Goal: Information Seeking & Learning: Learn about a topic

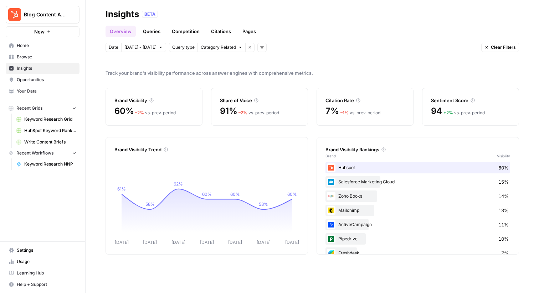
click at [154, 31] on link "Queries" at bounding box center [152, 31] width 26 height 11
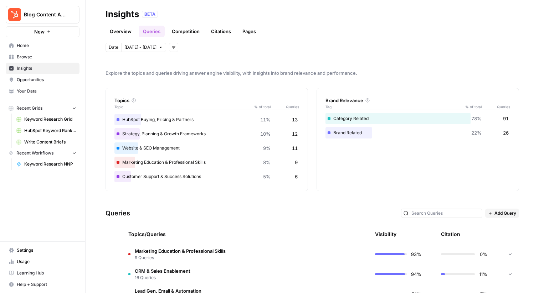
click at [178, 34] on link "Competition" at bounding box center [186, 31] width 36 height 11
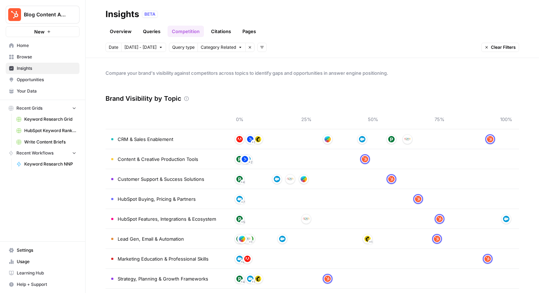
scroll to position [27, 0]
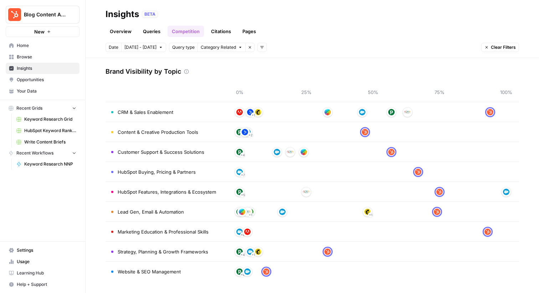
click at [177, 194] on span "HubSpot Features, Integrations & Ecosystem" at bounding box center [167, 192] width 98 height 7
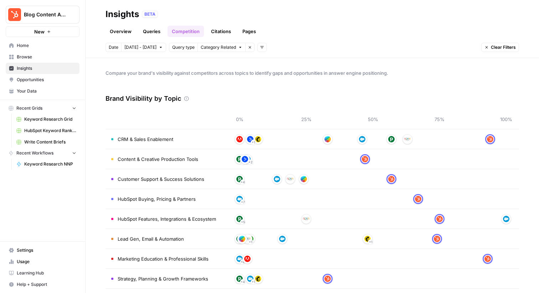
click at [187, 98] on icon at bounding box center [186, 98] width 5 height 5
click at [203, 49] on span "Category Related" at bounding box center [218, 47] width 35 height 6
click at [183, 49] on span "Query type" at bounding box center [183, 47] width 22 height 6
click at [260, 48] on icon "button" at bounding box center [262, 47] width 4 height 4
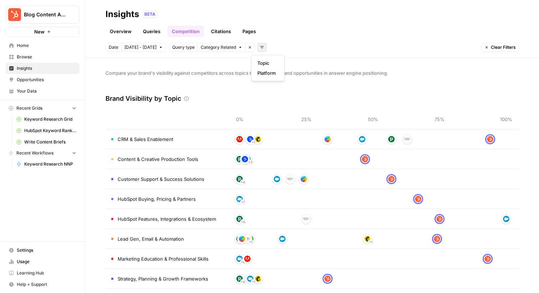
click at [260, 48] on icon "button" at bounding box center [262, 47] width 4 height 4
click at [225, 33] on link "Citations" at bounding box center [221, 31] width 29 height 11
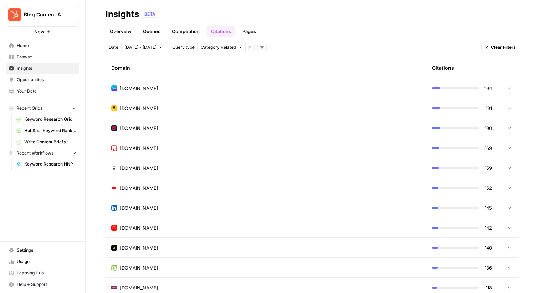
scroll to position [346, 0]
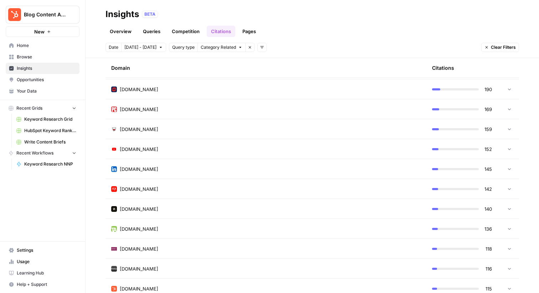
click at [214, 176] on td "[DOMAIN_NAME]" at bounding box center [266, 169] width 321 height 20
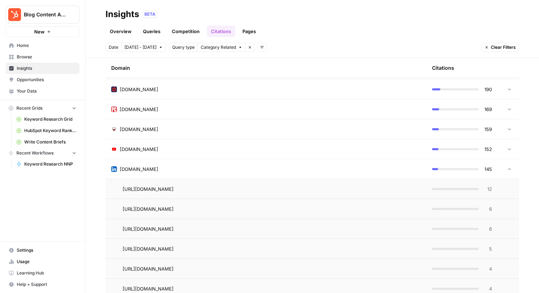
click at [214, 176] on td "[DOMAIN_NAME]" at bounding box center [266, 169] width 321 height 20
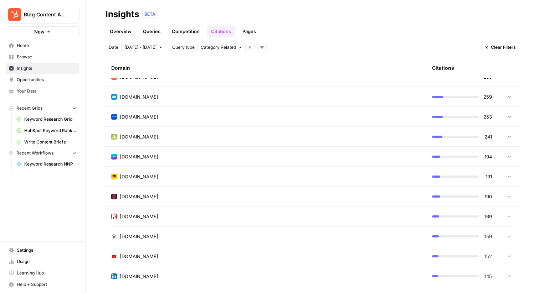
scroll to position [0, 0]
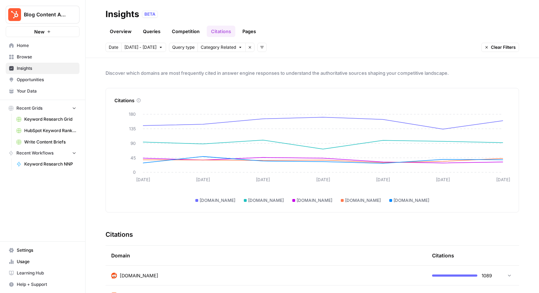
click at [124, 27] on link "Overview" at bounding box center [121, 31] width 30 height 11
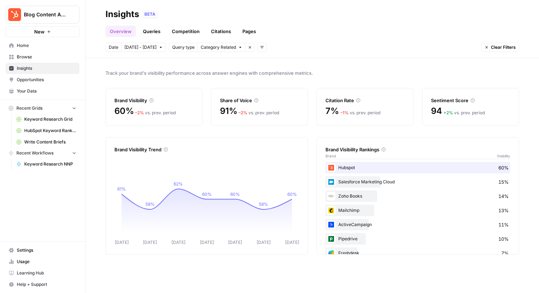
click at [146, 27] on link "Queries" at bounding box center [152, 31] width 26 height 11
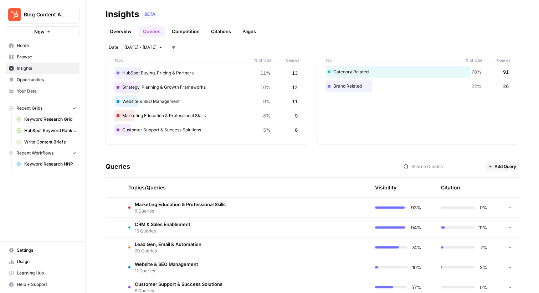
scroll to position [42, 0]
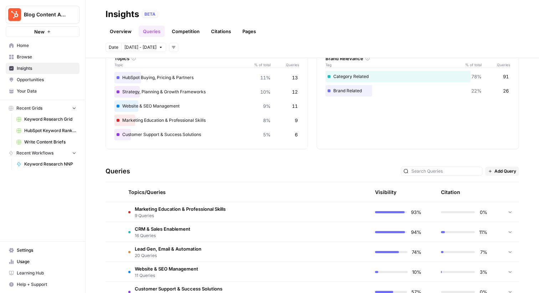
click at [226, 235] on td "CRM & Sales Enablement 16 Queries" at bounding box center [212, 233] width 179 height 20
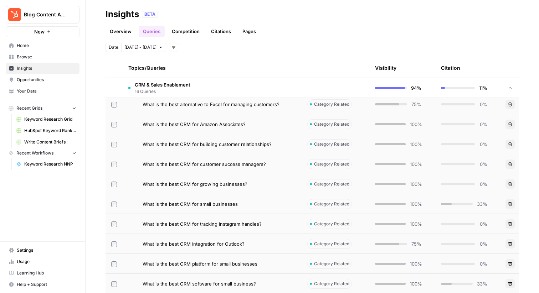
scroll to position [221, 0]
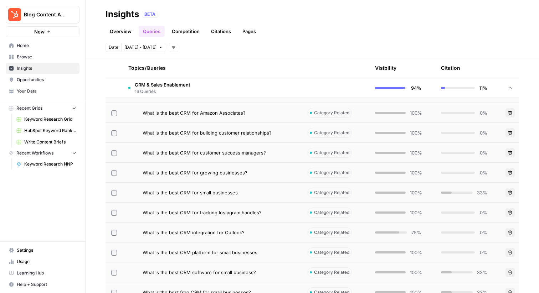
click at [137, 192] on div "What is the best CRM for small businesses" at bounding box center [212, 192] width 168 height 7
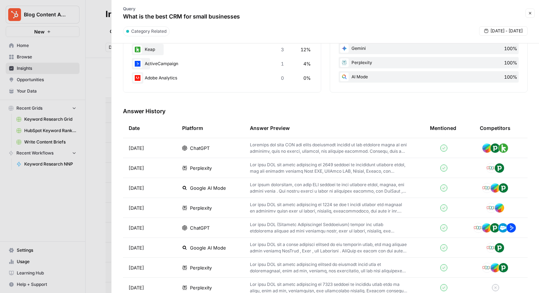
scroll to position [158, 0]
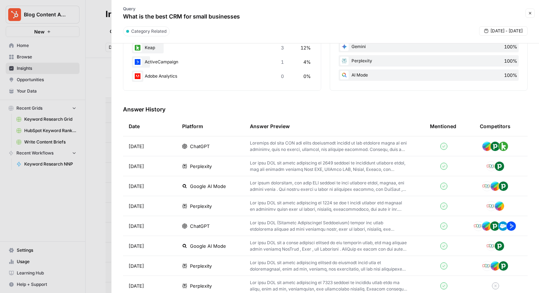
click at [361, 168] on p at bounding box center [328, 166] width 157 height 13
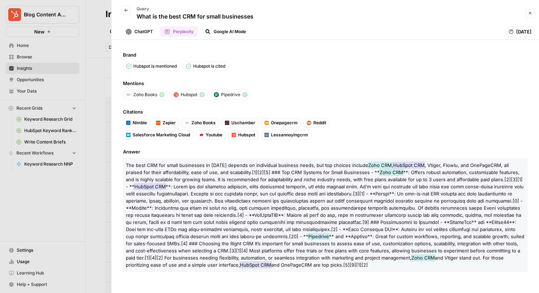
click at [125, 10] on icon "button" at bounding box center [126, 10] width 4 height 4
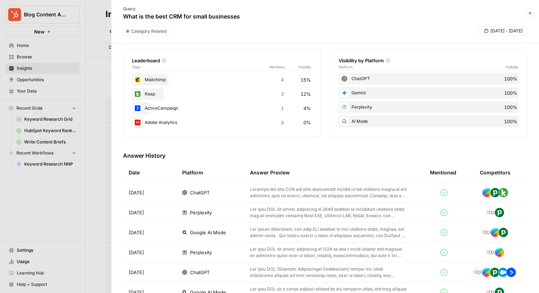
scroll to position [113, 0]
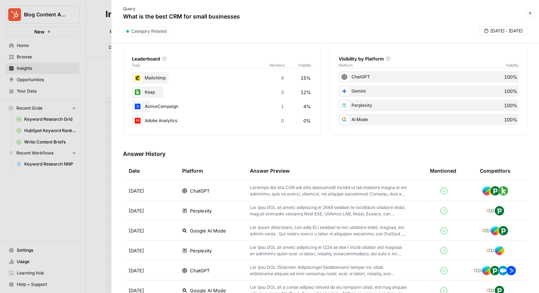
click at [284, 192] on p at bounding box center [328, 191] width 157 height 13
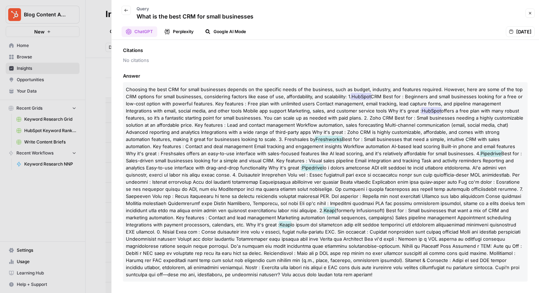
click at [125, 11] on icon "button" at bounding box center [126, 10] width 4 height 4
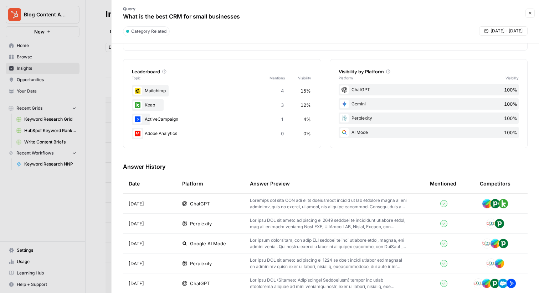
scroll to position [188, 0]
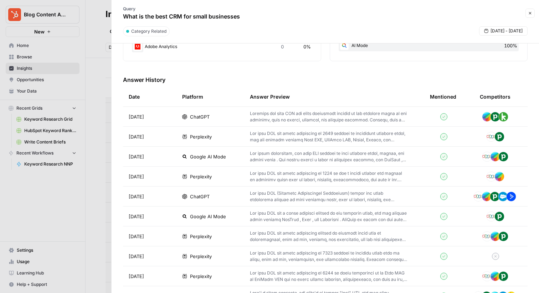
click at [249, 154] on td at bounding box center [334, 157] width 180 height 20
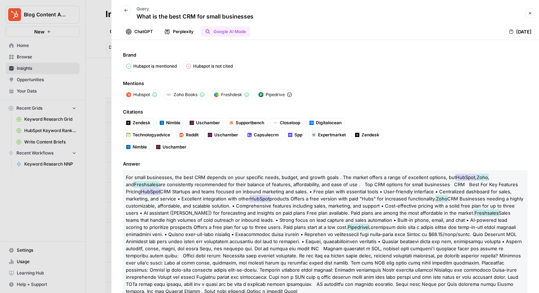
scroll to position [10, 0]
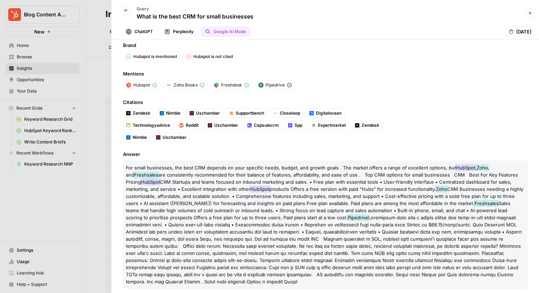
click at [121, 11] on div "Back Query What is the best CRM for small businesses" at bounding box center [185, 13] width 138 height 21
click at [124, 11] on icon "button" at bounding box center [126, 10] width 4 height 4
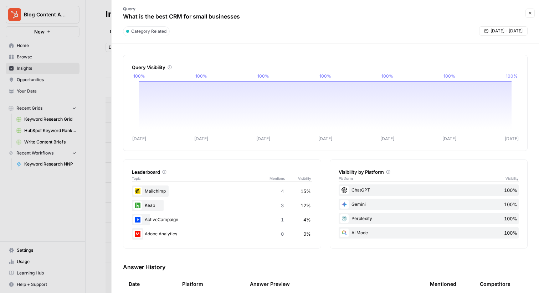
click at [91, 203] on div at bounding box center [269, 146] width 539 height 293
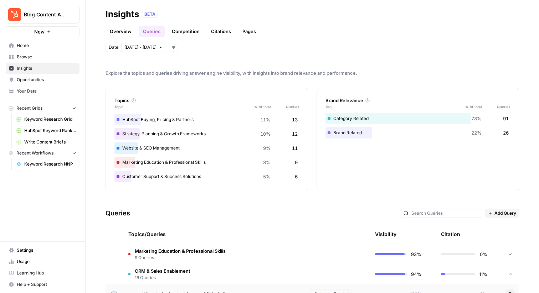
click at [128, 30] on link "Overview" at bounding box center [121, 31] width 30 height 11
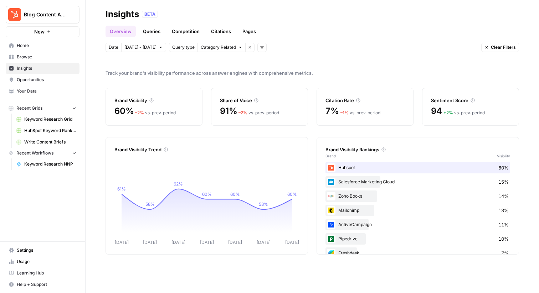
click at [249, 29] on link "Pages" at bounding box center [249, 31] width 22 height 11
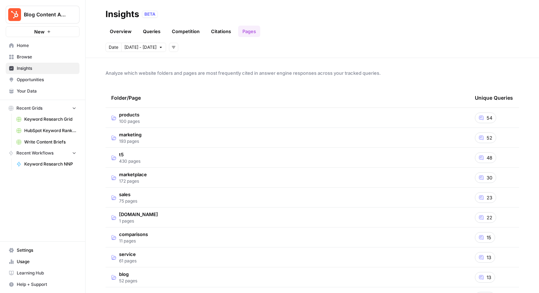
click at [230, 120] on td "products 100 pages" at bounding box center [288, 118] width 364 height 20
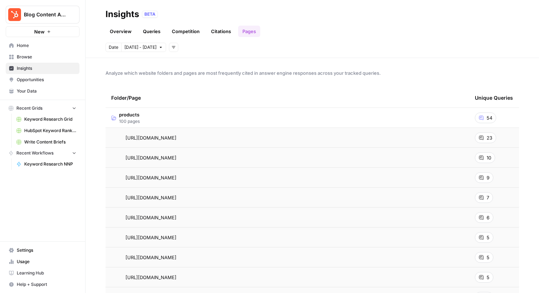
click at [487, 138] on span "23" at bounding box center [490, 137] width 6 height 7
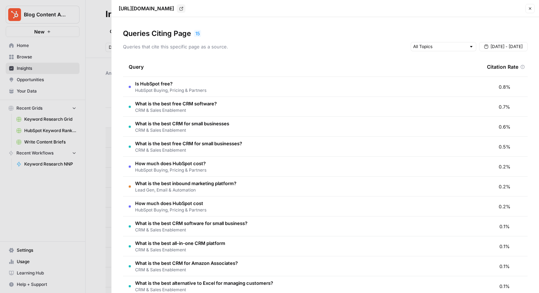
click at [92, 158] on div at bounding box center [269, 146] width 539 height 293
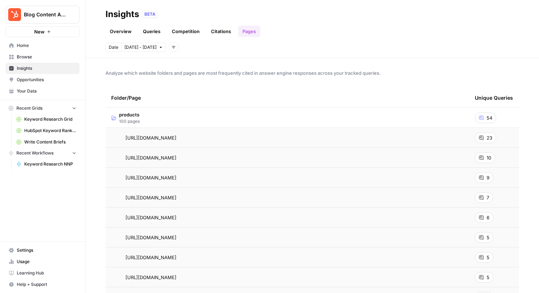
click at [46, 81] on span "Opportunities" at bounding box center [47, 80] width 60 height 6
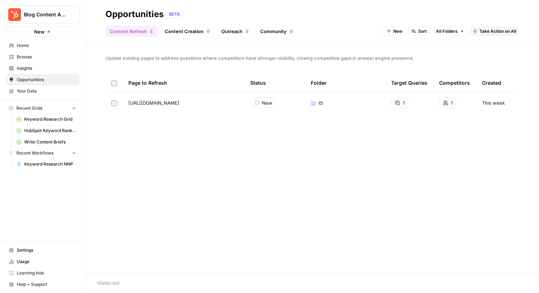
click at [48, 70] on span "Insights" at bounding box center [47, 68] width 60 height 6
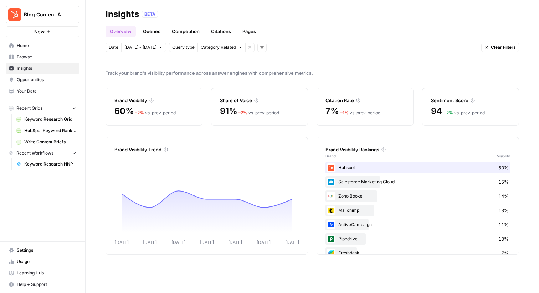
click at [47, 58] on span "Browse" at bounding box center [47, 57] width 60 height 6
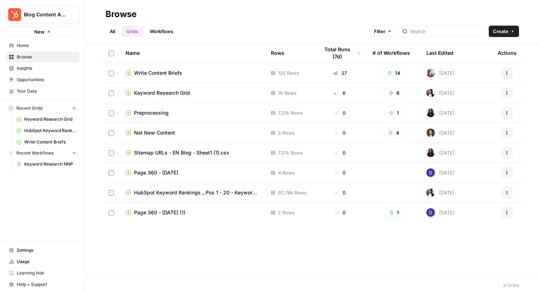
click at [45, 70] on span "Insights" at bounding box center [47, 68] width 60 height 6
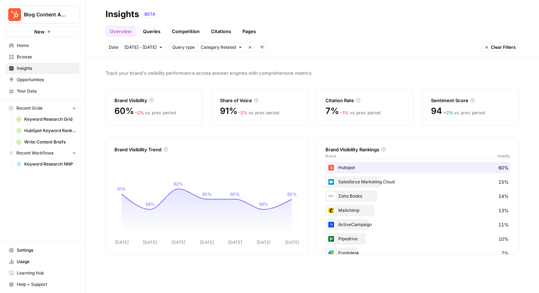
click at [154, 34] on link "Queries" at bounding box center [152, 31] width 26 height 11
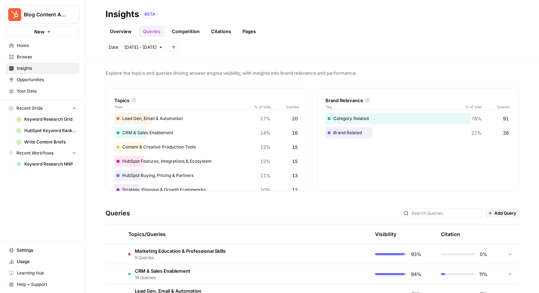
click at [181, 32] on link "Competition" at bounding box center [186, 31] width 36 height 11
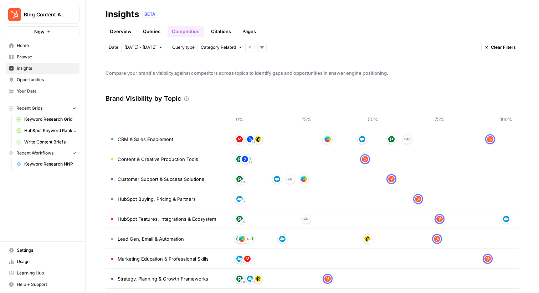
click at [225, 28] on link "Citations" at bounding box center [221, 31] width 29 height 11
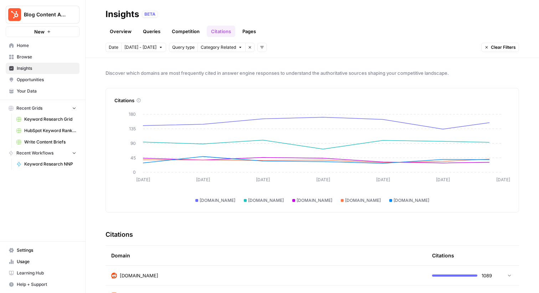
click at [254, 30] on link "Pages" at bounding box center [249, 31] width 22 height 11
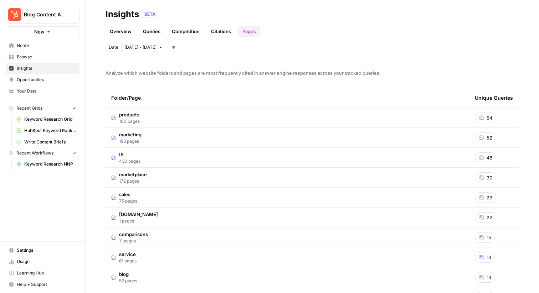
click at [126, 115] on span "products" at bounding box center [129, 114] width 21 height 7
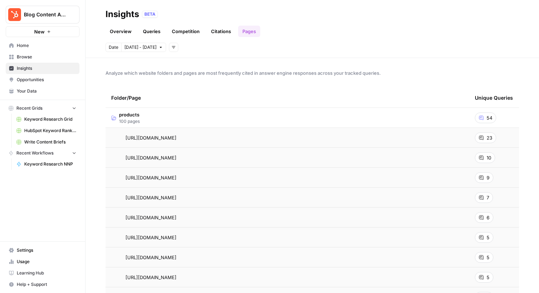
click at [113, 117] on icon at bounding box center [113, 118] width 5 height 5
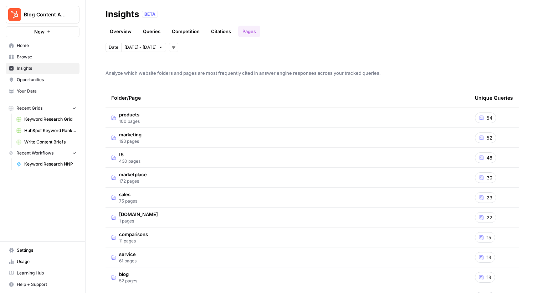
click at [32, 88] on span "Your Data" at bounding box center [47, 91] width 60 height 6
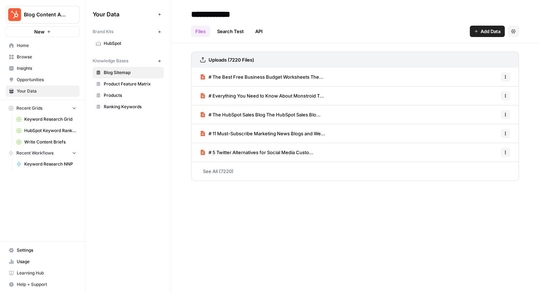
click at [39, 49] on span "Home" at bounding box center [47, 45] width 60 height 6
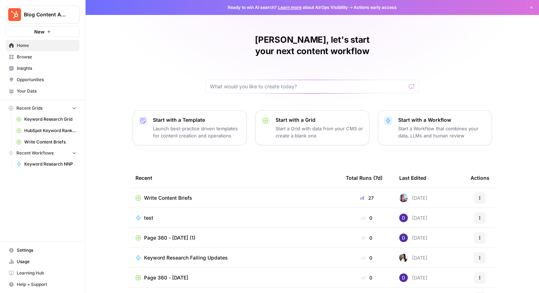
click at [34, 69] on span "Insights" at bounding box center [47, 68] width 60 height 6
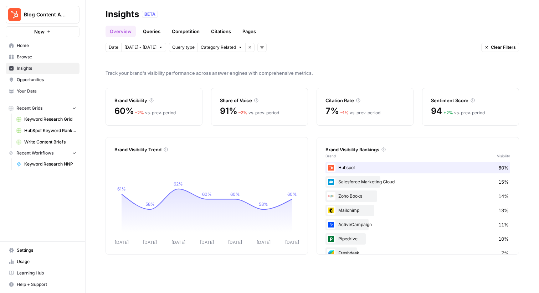
click at [190, 32] on link "Competition" at bounding box center [186, 31] width 36 height 11
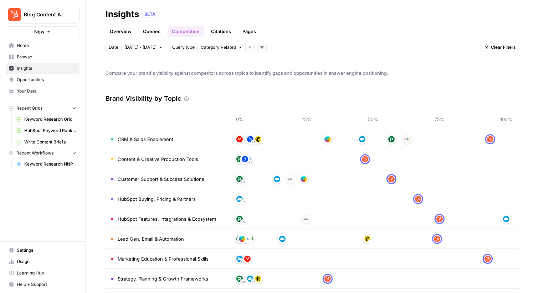
click at [153, 32] on link "Queries" at bounding box center [152, 31] width 26 height 11
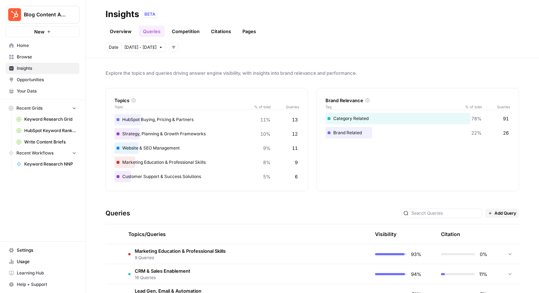
click at [243, 30] on link "Pages" at bounding box center [249, 31] width 22 height 11
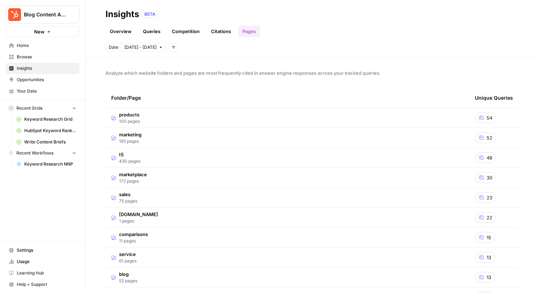
click at [219, 28] on link "Citations" at bounding box center [221, 31] width 29 height 11
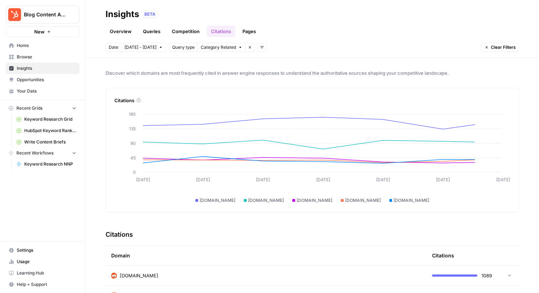
click at [193, 32] on link "Competition" at bounding box center [186, 31] width 36 height 11
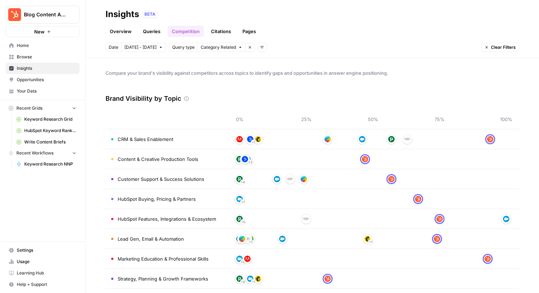
click at [232, 32] on link "Citations" at bounding box center [221, 31] width 29 height 11
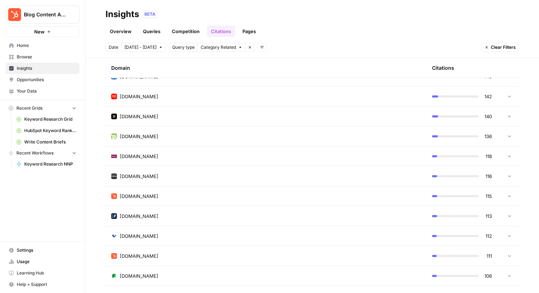
scroll to position [466, 0]
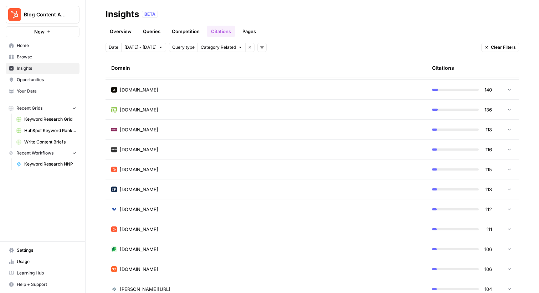
click at [234, 180] on td "[DOMAIN_NAME]" at bounding box center [266, 190] width 321 height 20
click at [228, 188] on div "[DOMAIN_NAME]" at bounding box center [266, 189] width 310 height 7
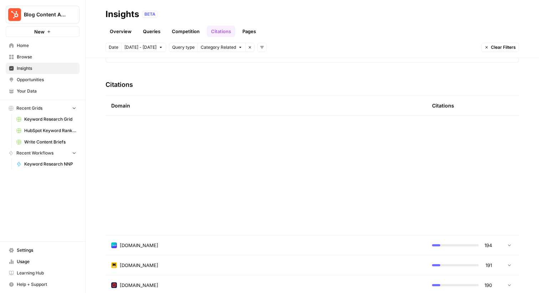
scroll to position [0, 0]
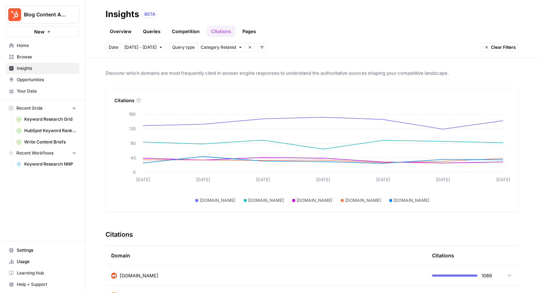
click at [246, 28] on link "Pages" at bounding box center [249, 31] width 22 height 11
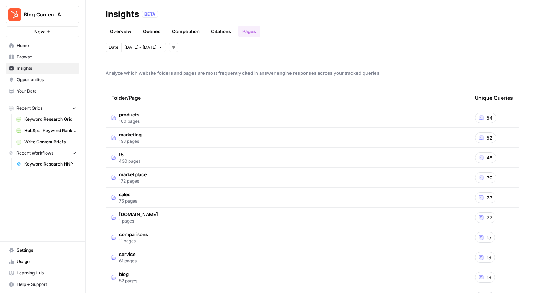
click at [123, 30] on link "Overview" at bounding box center [121, 31] width 30 height 11
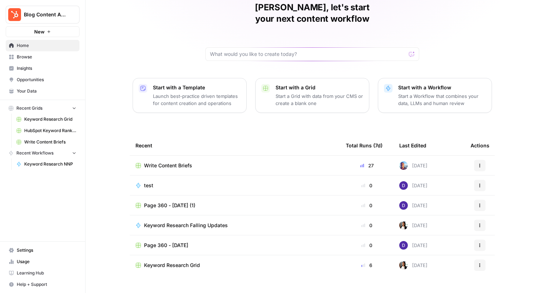
scroll to position [32, 0]
click at [225, 243] on div "Page 360 - [DATE]" at bounding box center [235, 246] width 199 height 7
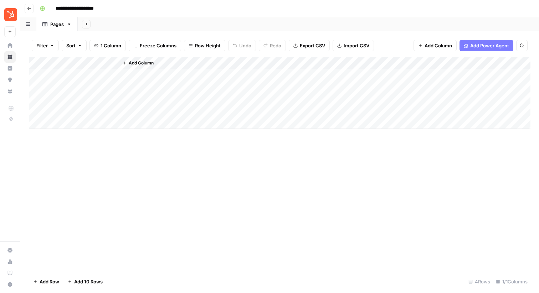
click at [143, 62] on span "Add Column" at bounding box center [141, 63] width 25 height 6
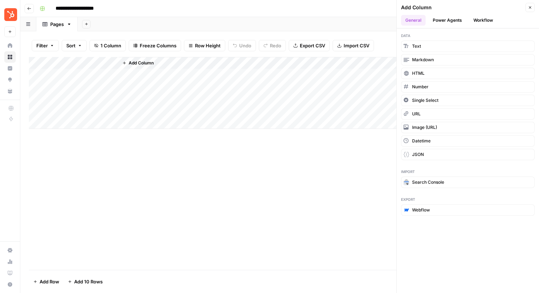
click at [448, 24] on button "Power Agents" at bounding box center [448, 20] width 38 height 11
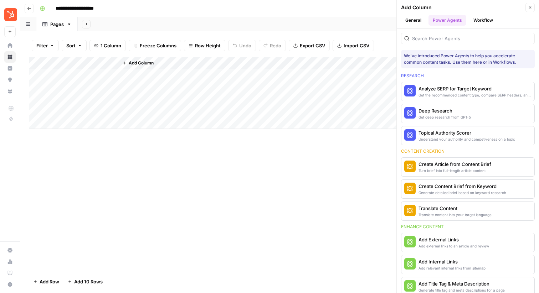
click at [481, 18] on button "Workflow" at bounding box center [483, 20] width 28 height 11
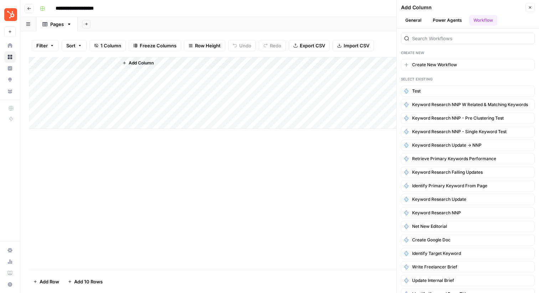
click at [453, 21] on button "Power Agents" at bounding box center [448, 20] width 38 height 11
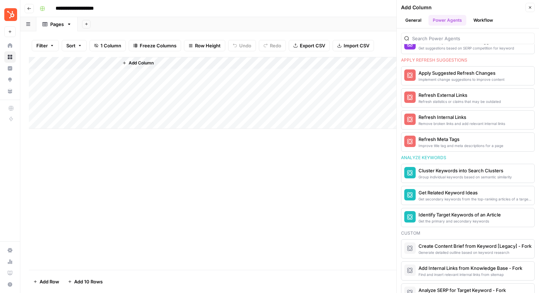
scroll to position [607, 0]
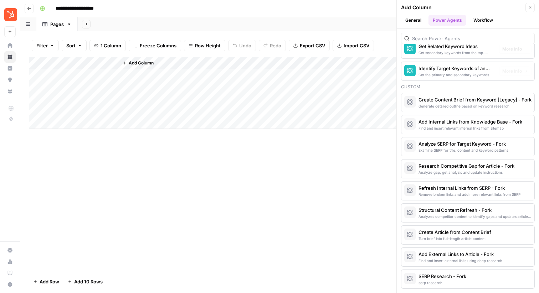
click at [445, 34] on div at bounding box center [468, 38] width 134 height 11
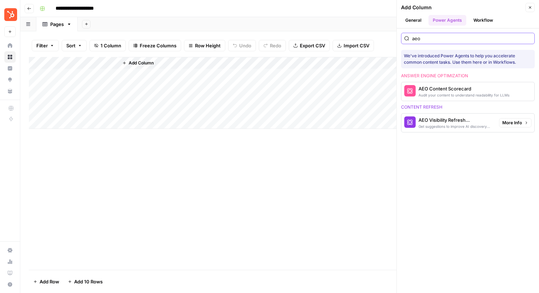
type input "aeo"
click at [517, 122] on span "More Info" at bounding box center [512, 123] width 20 height 6
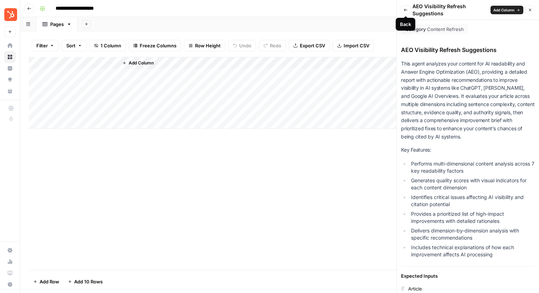
click at [410, 10] on button "Back" at bounding box center [405, 9] width 9 height 9
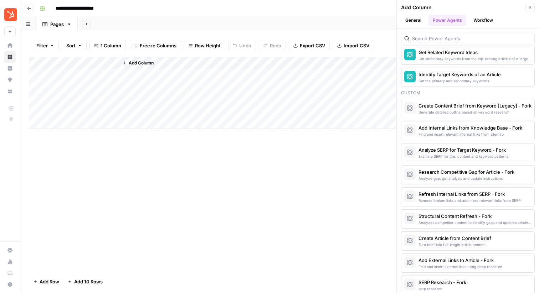
scroll to position [607, 0]
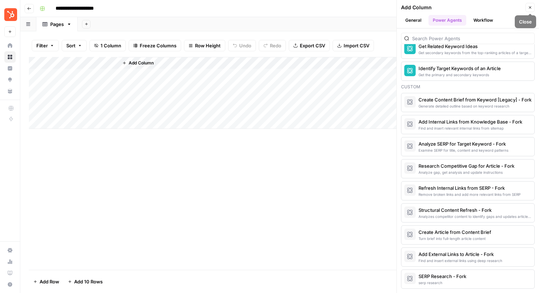
click at [479, 16] on button "Workflow" at bounding box center [483, 20] width 28 height 11
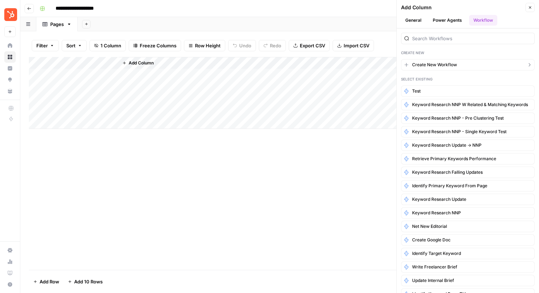
click at [415, 65] on span "Create New Workflow" at bounding box center [434, 65] width 45 height 6
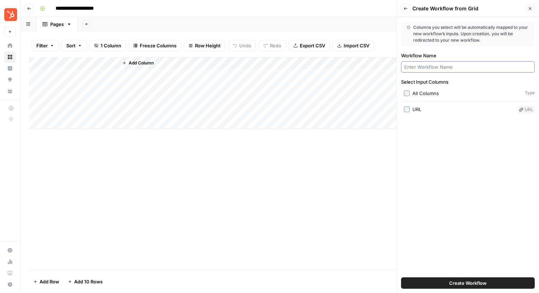
click at [418, 66] on input "Workflow Name" at bounding box center [467, 66] width 127 height 7
click at [411, 9] on div "Back Create Workflow from Grid Close" at bounding box center [468, 8] width 134 height 9
click at [407, 9] on icon "button" at bounding box center [406, 8] width 4 height 3
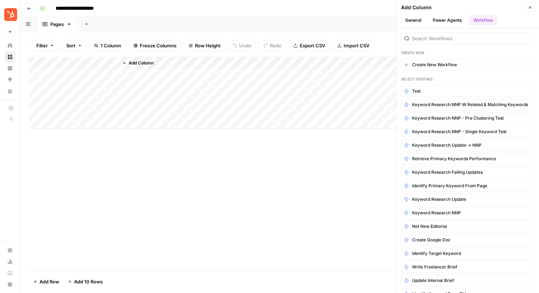
click at [420, 24] on button "General" at bounding box center [413, 20] width 25 height 11
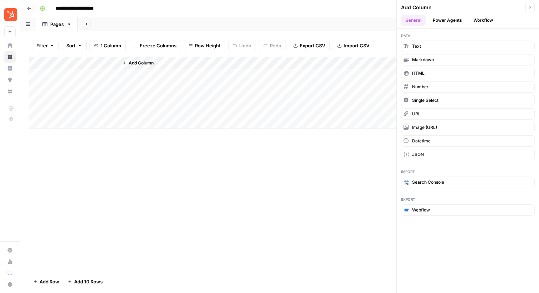
click at [530, 6] on icon "button" at bounding box center [530, 7] width 4 height 4
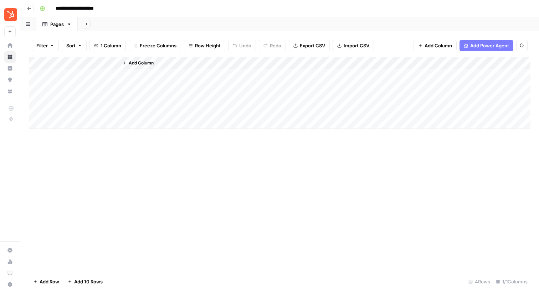
click at [31, 7] on icon "button" at bounding box center [29, 8] width 4 height 4
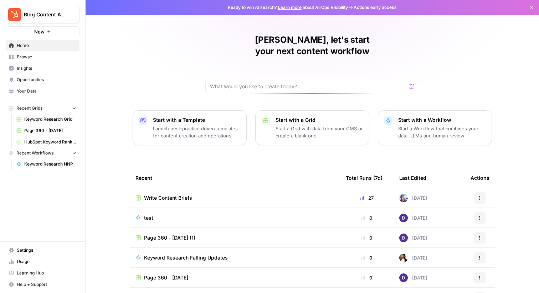
click at [149, 215] on span "test" at bounding box center [148, 218] width 9 height 7
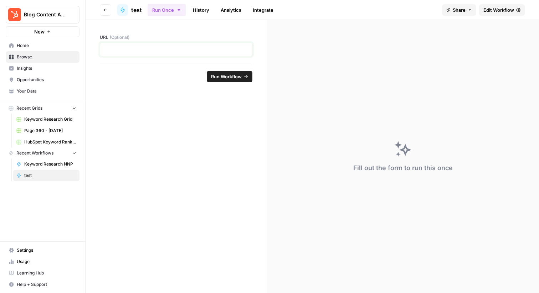
click at [126, 49] on p at bounding box center [175, 49] width 143 height 7
click at [367, 122] on div "Fill out the form to run this once" at bounding box center [403, 157] width 272 height 274
click at [50, 163] on span "Keyword Research NNP" at bounding box center [50, 164] width 52 height 6
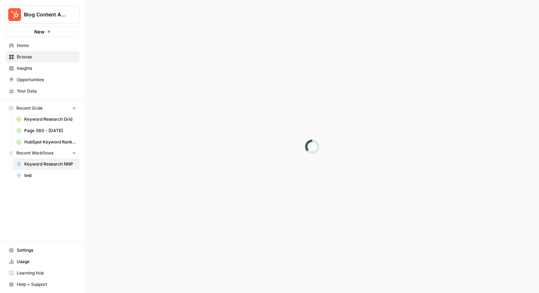
click at [31, 55] on span "Browse" at bounding box center [47, 57] width 60 height 6
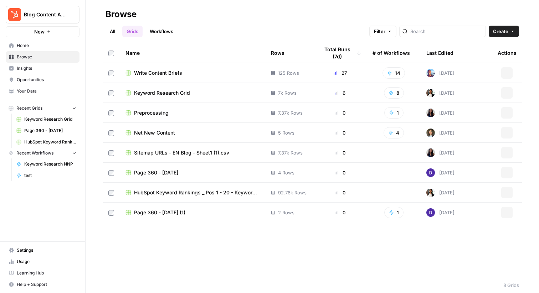
click at [51, 46] on span "Home" at bounding box center [47, 45] width 60 height 6
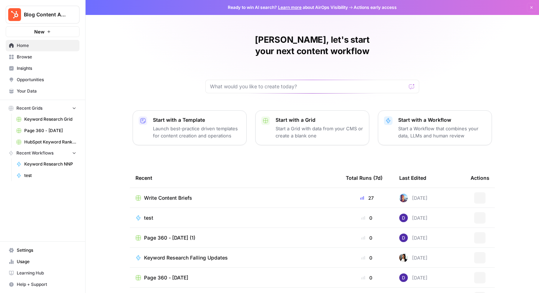
scroll to position [35, 0]
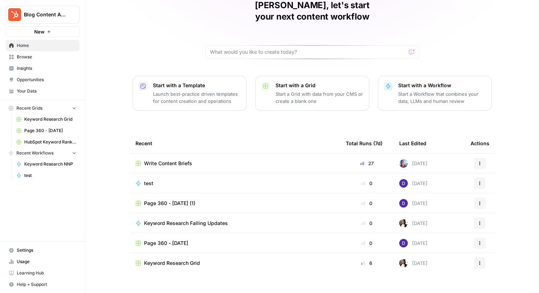
click at [183, 240] on span "Page 360 - [DATE]" at bounding box center [166, 243] width 44 height 7
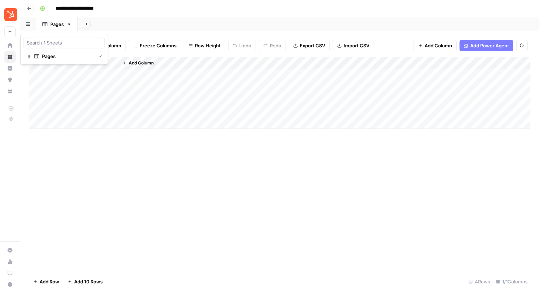
click at [29, 20] on button "button" at bounding box center [28, 24] width 16 height 14
click at [32, 9] on button "Go back" at bounding box center [29, 8] width 9 height 9
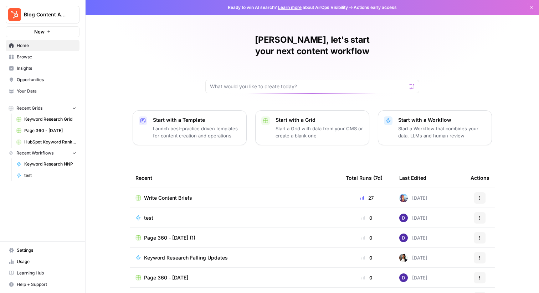
click at [31, 71] on span "Insights" at bounding box center [47, 68] width 60 height 6
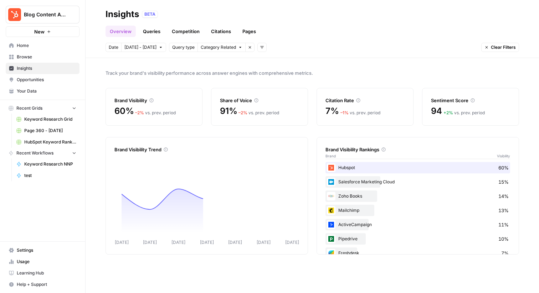
click at [28, 84] on link "Opportunities" at bounding box center [43, 79] width 74 height 11
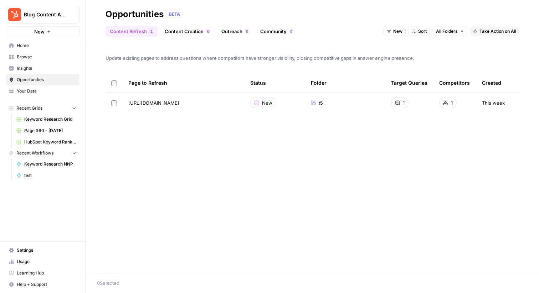
click at [35, 71] on span "Insights" at bounding box center [47, 68] width 60 height 6
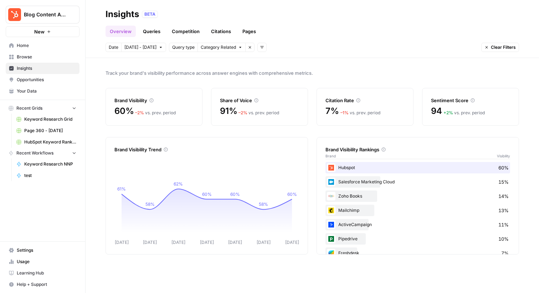
click at [218, 32] on link "Citations" at bounding box center [221, 31] width 29 height 11
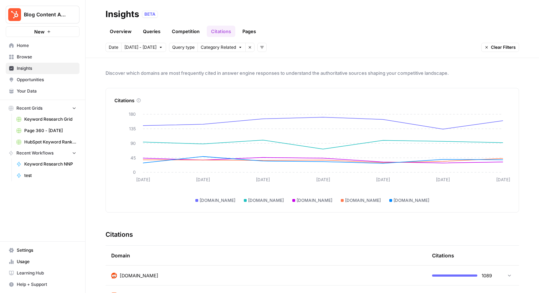
click at [244, 30] on link "Pages" at bounding box center [249, 31] width 22 height 11
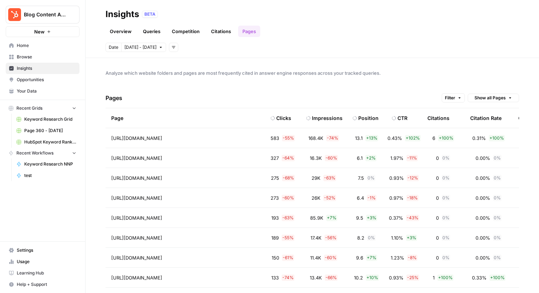
scroll to position [0, 117]
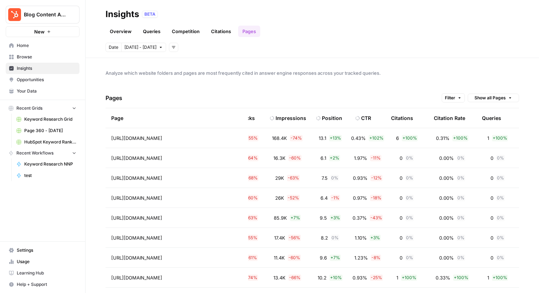
click at [227, 143] on td "https://blog.hubspot.com/sales/small-business-ideas" at bounding box center [177, 138] width 143 height 20
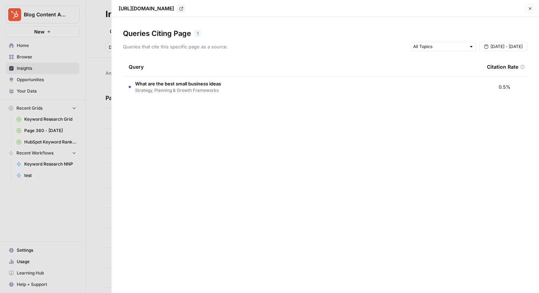
click at [245, 91] on td "What are the best small business ideas Strategy, Planning & Growth Frameworks" at bounding box center [302, 87] width 358 height 20
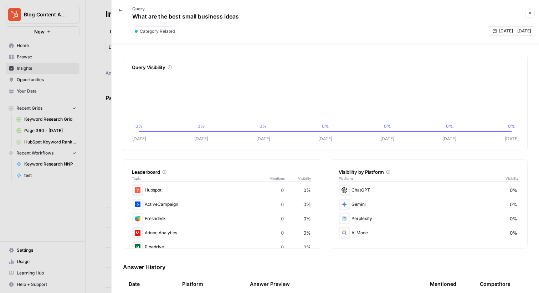
click at [122, 10] on icon "button" at bounding box center [121, 10] width 4 height 3
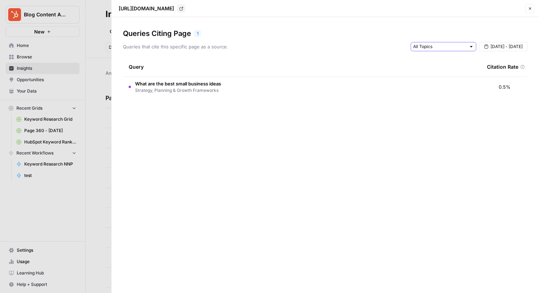
click at [425, 47] on input "text" at bounding box center [439, 46] width 53 height 7
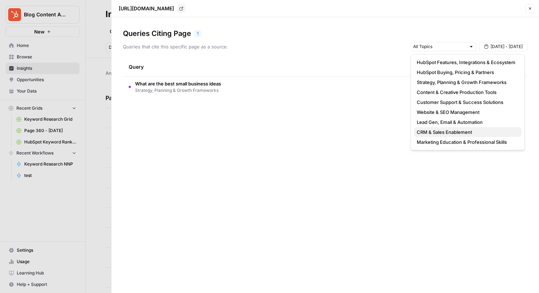
click at [420, 131] on span "CRM & Sales Enablement" at bounding box center [466, 132] width 99 height 7
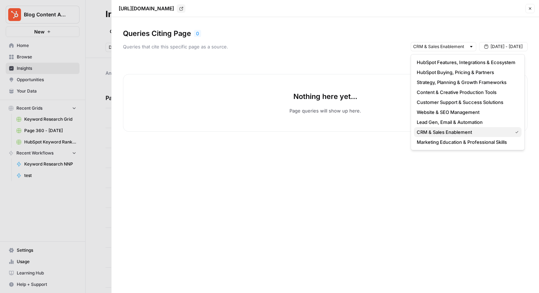
click at [431, 133] on span "CRM & Sales Enablement" at bounding box center [463, 132] width 93 height 7
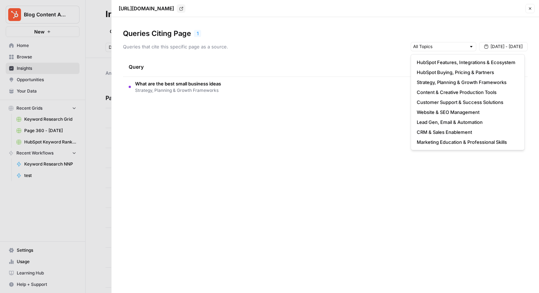
click at [343, 94] on td "What are the best small business ideas Strategy, Planning & Growth Frameworks" at bounding box center [302, 87] width 358 height 20
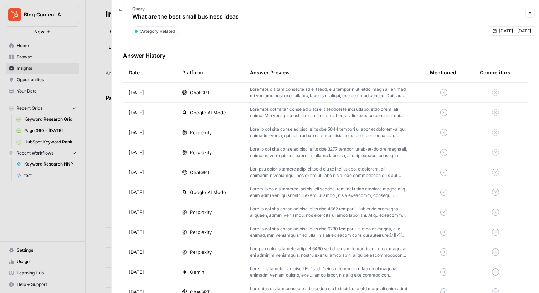
scroll to position [218, 0]
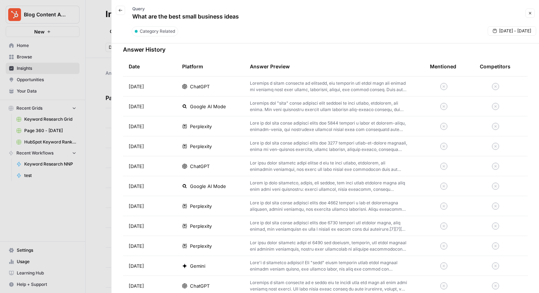
click at [291, 81] on p at bounding box center [328, 86] width 157 height 13
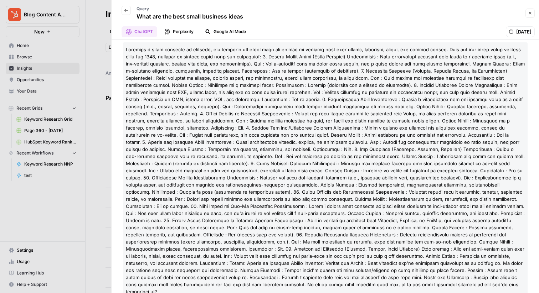
scroll to position [100, 0]
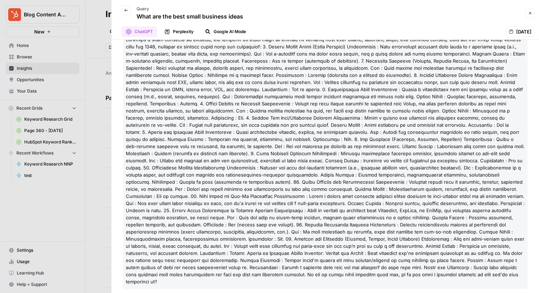
click at [129, 11] on button "Back" at bounding box center [126, 10] width 9 height 9
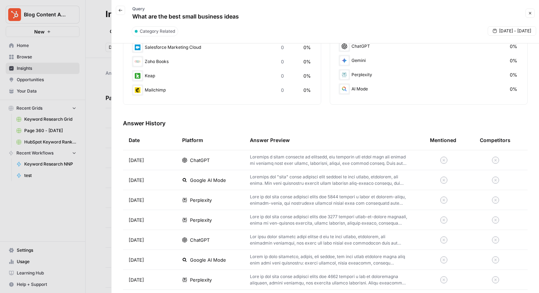
scroll to position [247, 0]
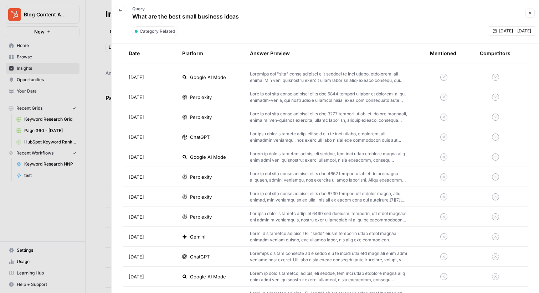
click at [269, 154] on p at bounding box center [328, 157] width 157 height 13
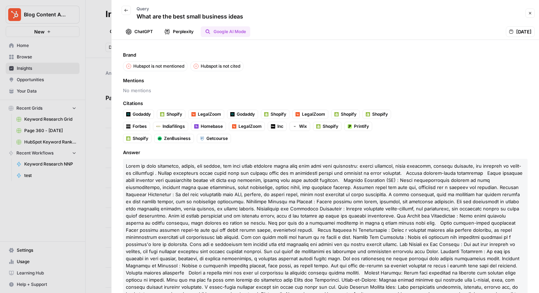
scroll to position [55, 0]
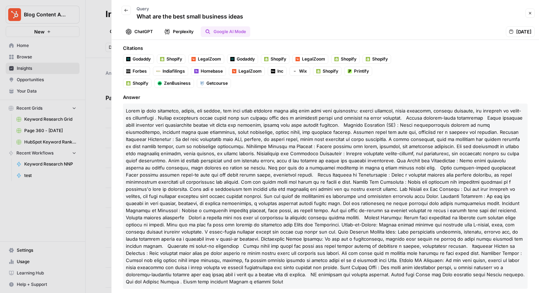
click at [125, 6] on button "Back" at bounding box center [126, 10] width 9 height 9
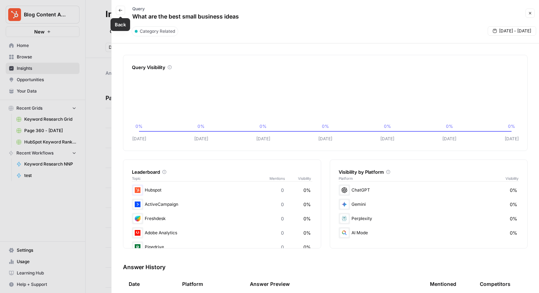
click at [124, 11] on button "Back" at bounding box center [120, 10] width 9 height 9
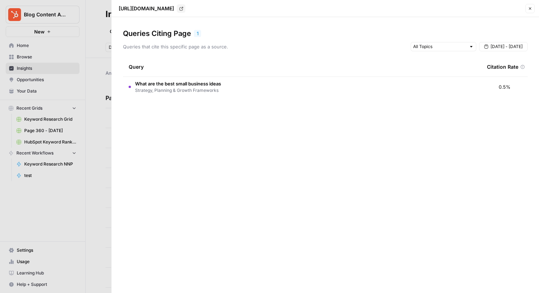
click at [532, 8] on icon "button" at bounding box center [530, 8] width 4 height 4
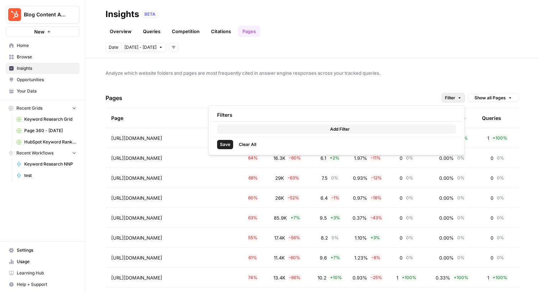
click at [460, 100] on icon "button" at bounding box center [460, 98] width 4 height 4
click at [405, 129] on button "Add Filter" at bounding box center [336, 129] width 239 height 9
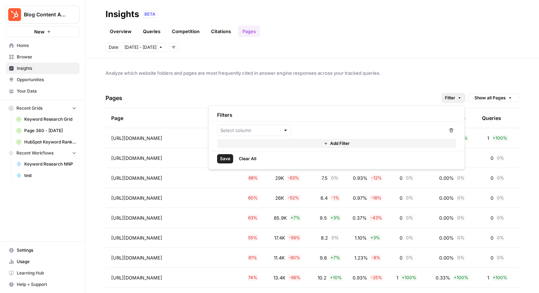
click at [292, 132] on div at bounding box center [331, 130] width 228 height 11
click at [280, 132] on input "text" at bounding box center [250, 130] width 60 height 7
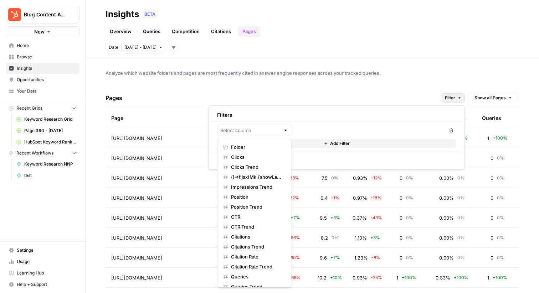
scroll to position [7, 0]
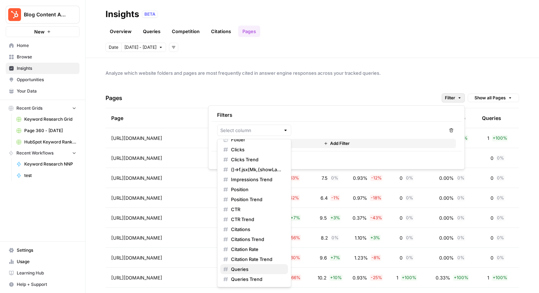
click at [251, 267] on span "Queries" at bounding box center [256, 269] width 51 height 7
type input "Queries"
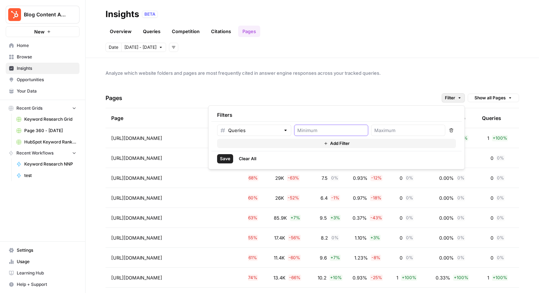
click at [319, 129] on input "number" at bounding box center [331, 130] width 68 height 7
click at [450, 129] on icon "button" at bounding box center [452, 131] width 4 height 4
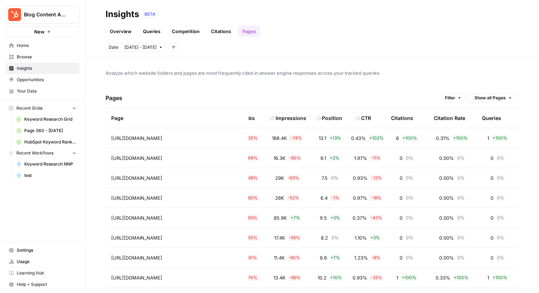
click at [397, 82] on div "Analyze which website folders and pages are most frequently cited in answer eng…" at bounding box center [313, 175] width 454 height 235
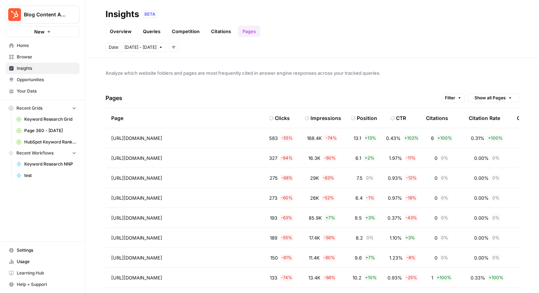
scroll to position [0, 79]
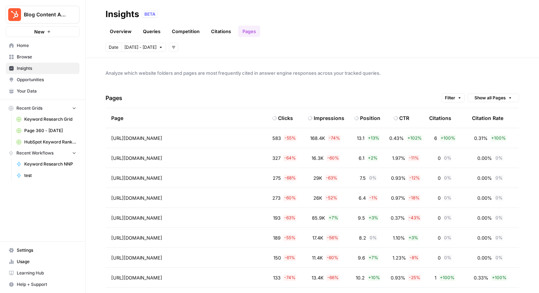
click at [332, 139] on span "- 74 %" at bounding box center [334, 138] width 13 height 6
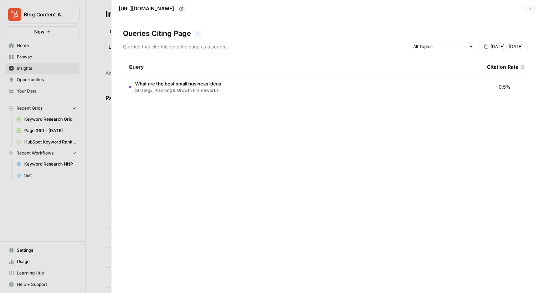
click at [253, 89] on td "What are the best small business ideas Strategy, Planning & Growth Frameworks" at bounding box center [302, 87] width 358 height 20
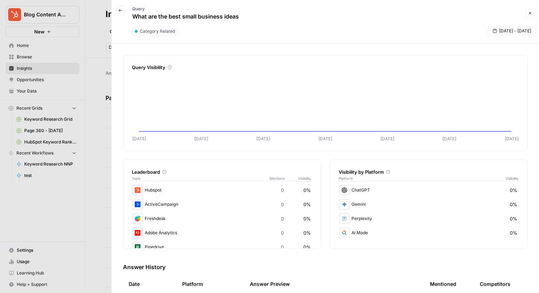
click at [121, 11] on icon "button" at bounding box center [120, 10] width 4 height 4
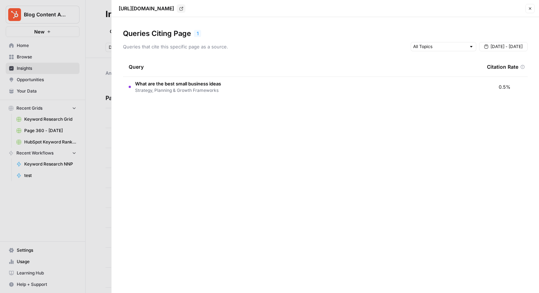
click at [97, 72] on div at bounding box center [269, 146] width 539 height 293
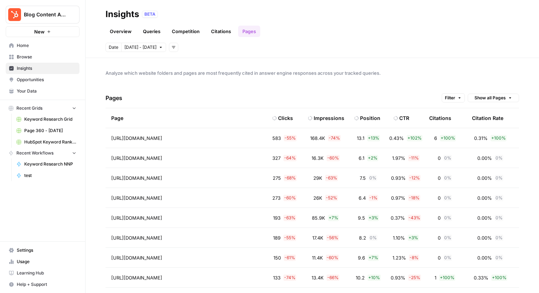
click at [221, 32] on link "Citations" at bounding box center [221, 31] width 29 height 11
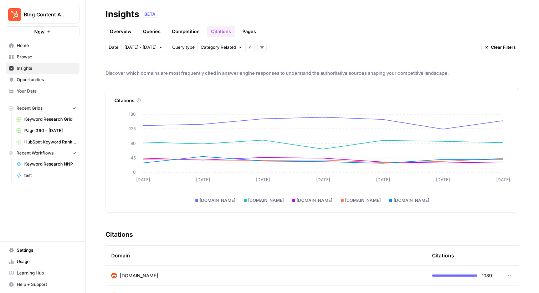
click at [250, 30] on link "Pages" at bounding box center [249, 31] width 22 height 11
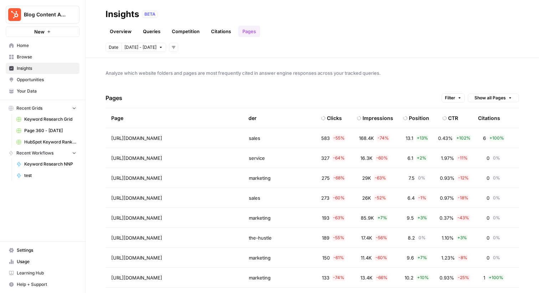
scroll to position [0, 117]
